Goal: Task Accomplishment & Management: Manage account settings

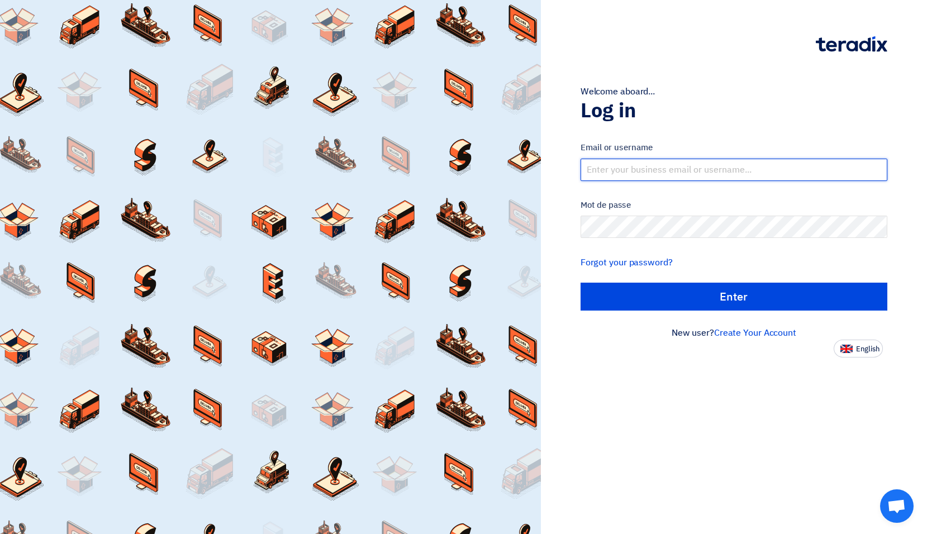
click at [647, 170] on input "text" at bounding box center [733, 170] width 307 height 22
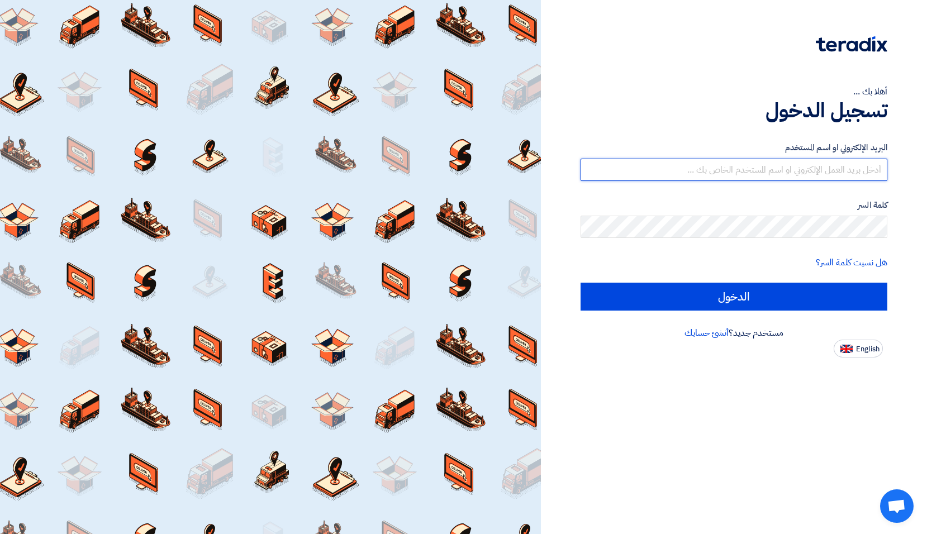
click at [757, 167] on input "text" at bounding box center [733, 170] width 307 height 22
type input "[EMAIL_ADDRESS][DOMAIN_NAME]"
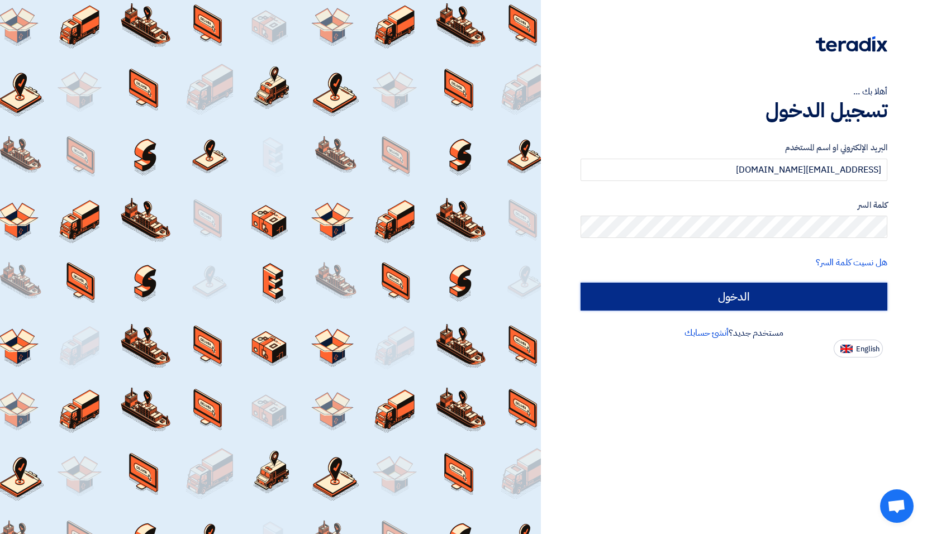
click at [749, 293] on input "الدخول" at bounding box center [733, 297] width 307 height 28
type input "Sign in"
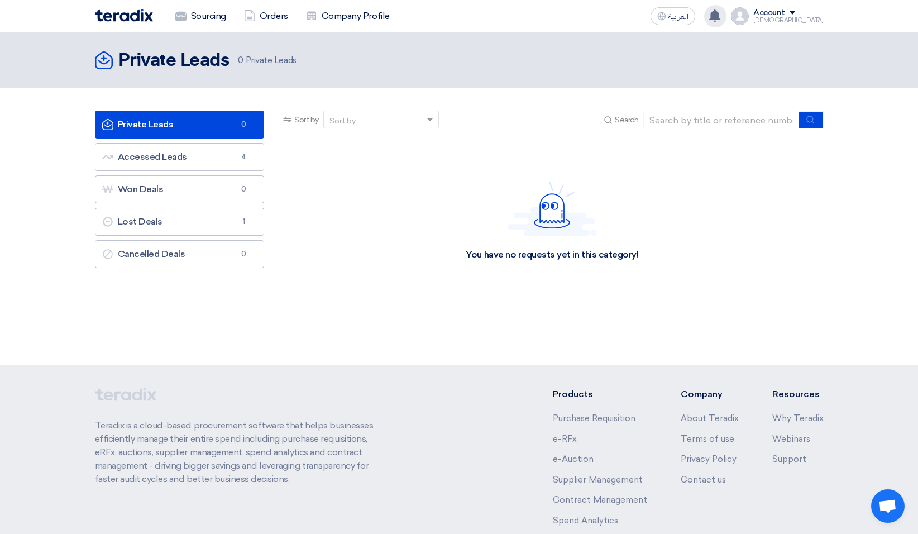
click at [721, 15] on use at bounding box center [714, 15] width 11 height 12
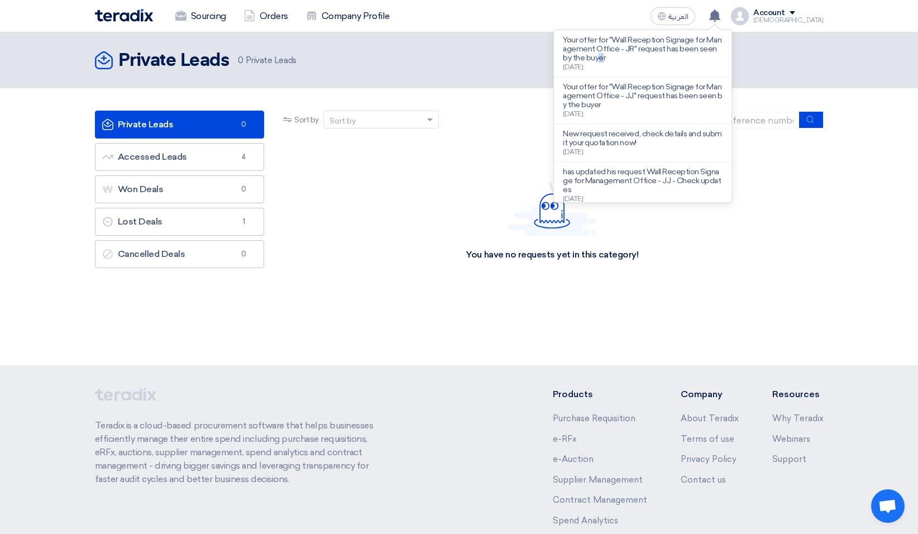
click at [696, 53] on p "Your offer for "Wall Reception Signage for Management Office - JR" request has …" at bounding box center [643, 49] width 160 height 27
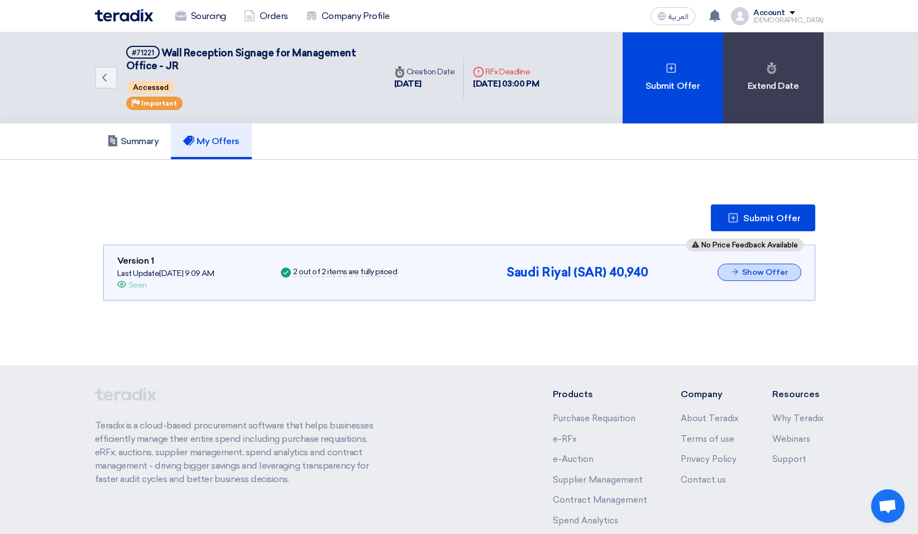
click at [743, 275] on button "Show Offer" at bounding box center [760, 272] width 84 height 17
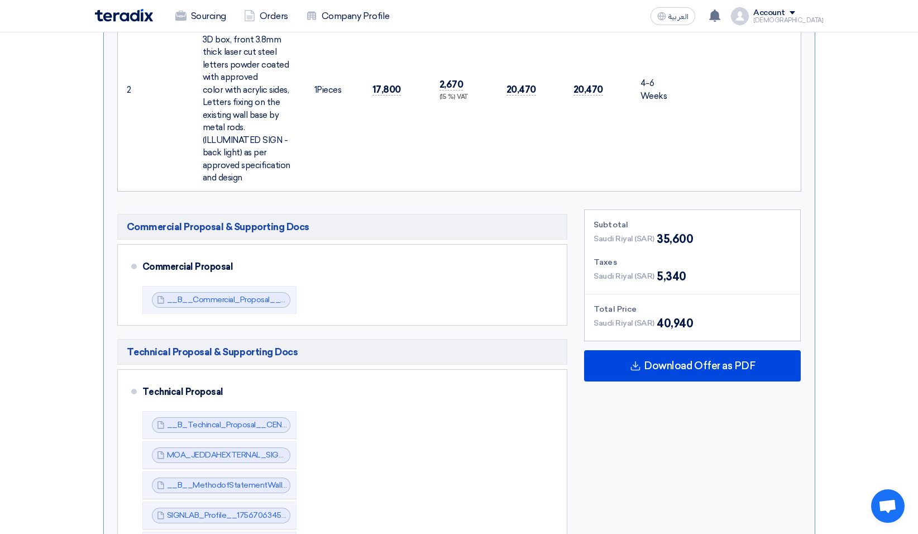
scroll to position [614, 0]
